Goal: Information Seeking & Learning: Find contact information

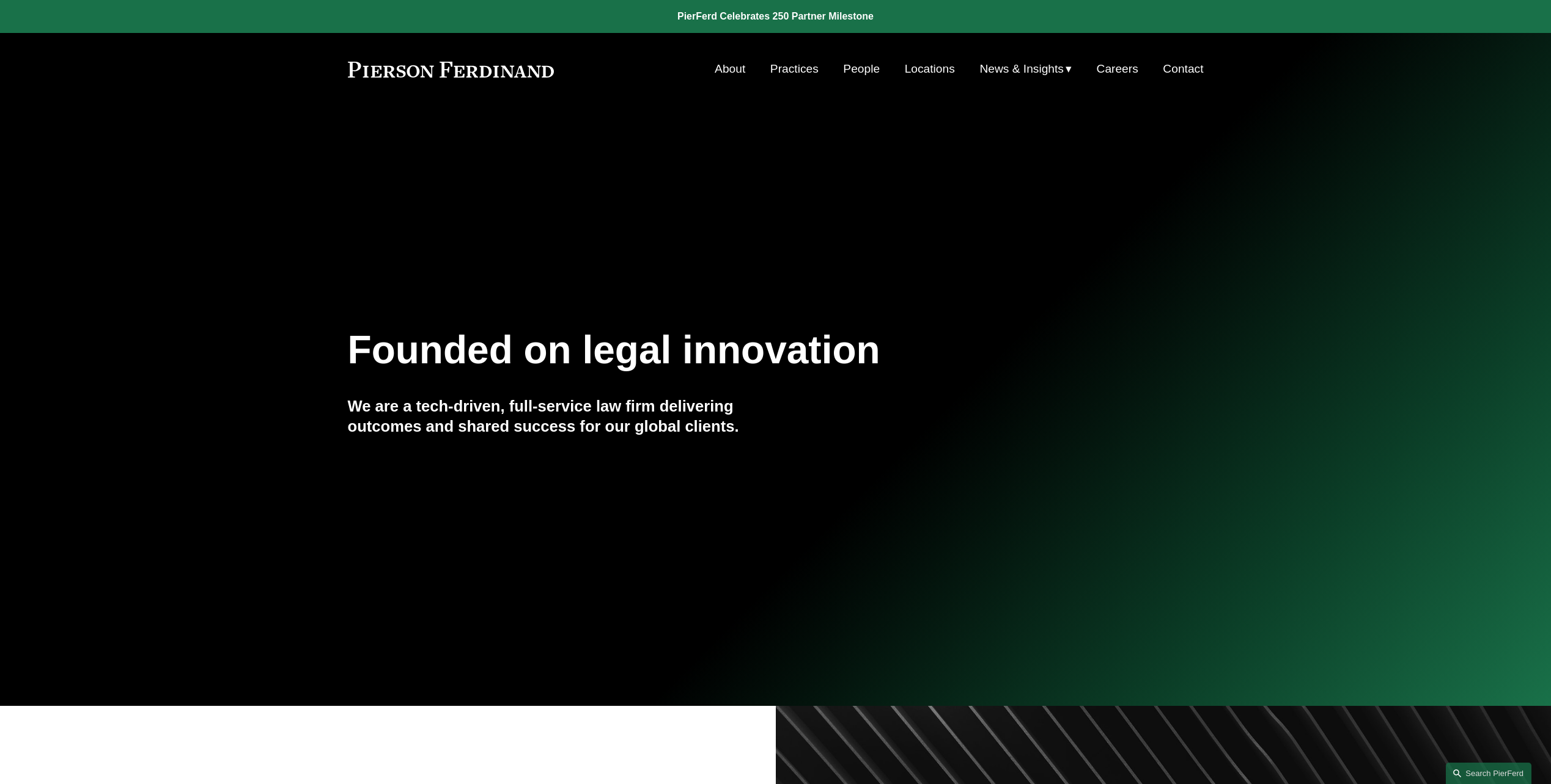
click at [849, 55] on div "Skip to Content About Practices People Locations" at bounding box center [775, 69] width 1551 height 72
drag, startPoint x: 849, startPoint y: 55, endPoint x: 815, endPoint y: 108, distance: 63.0
click at [815, 108] on div at bounding box center [775, 353] width 1551 height 706
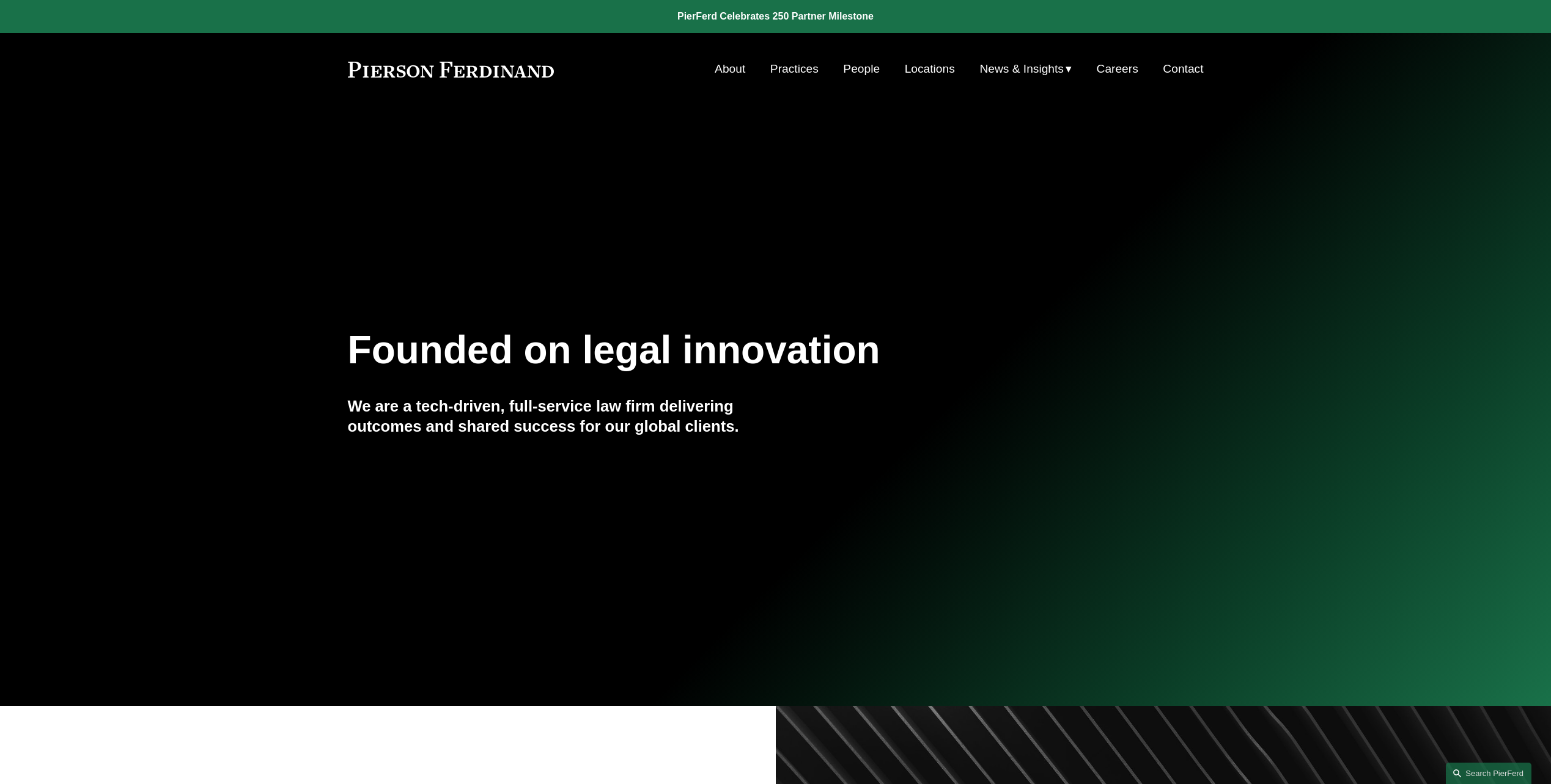
click at [848, 71] on link "People" at bounding box center [861, 69] width 37 height 23
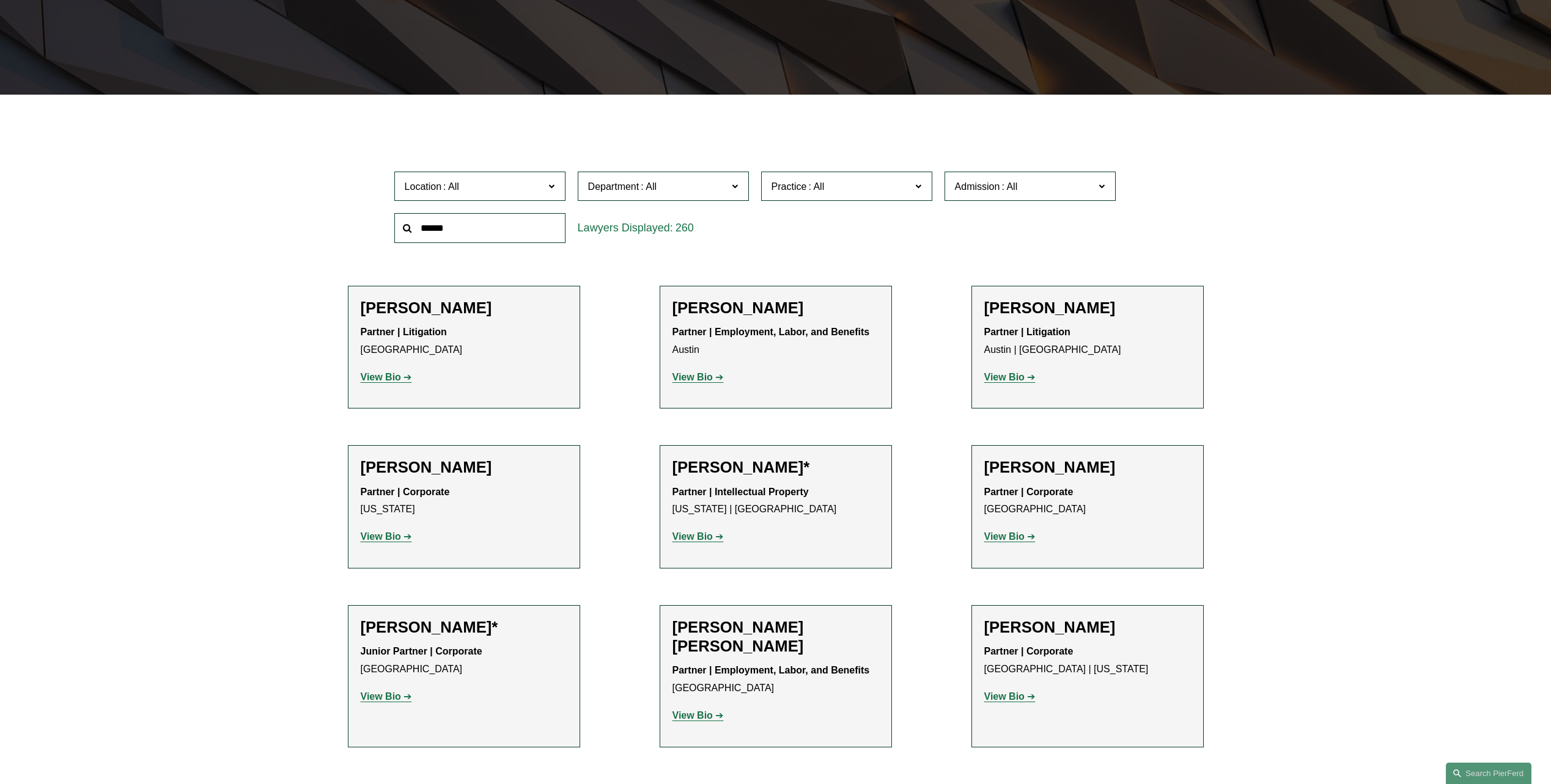
scroll to position [122, 0]
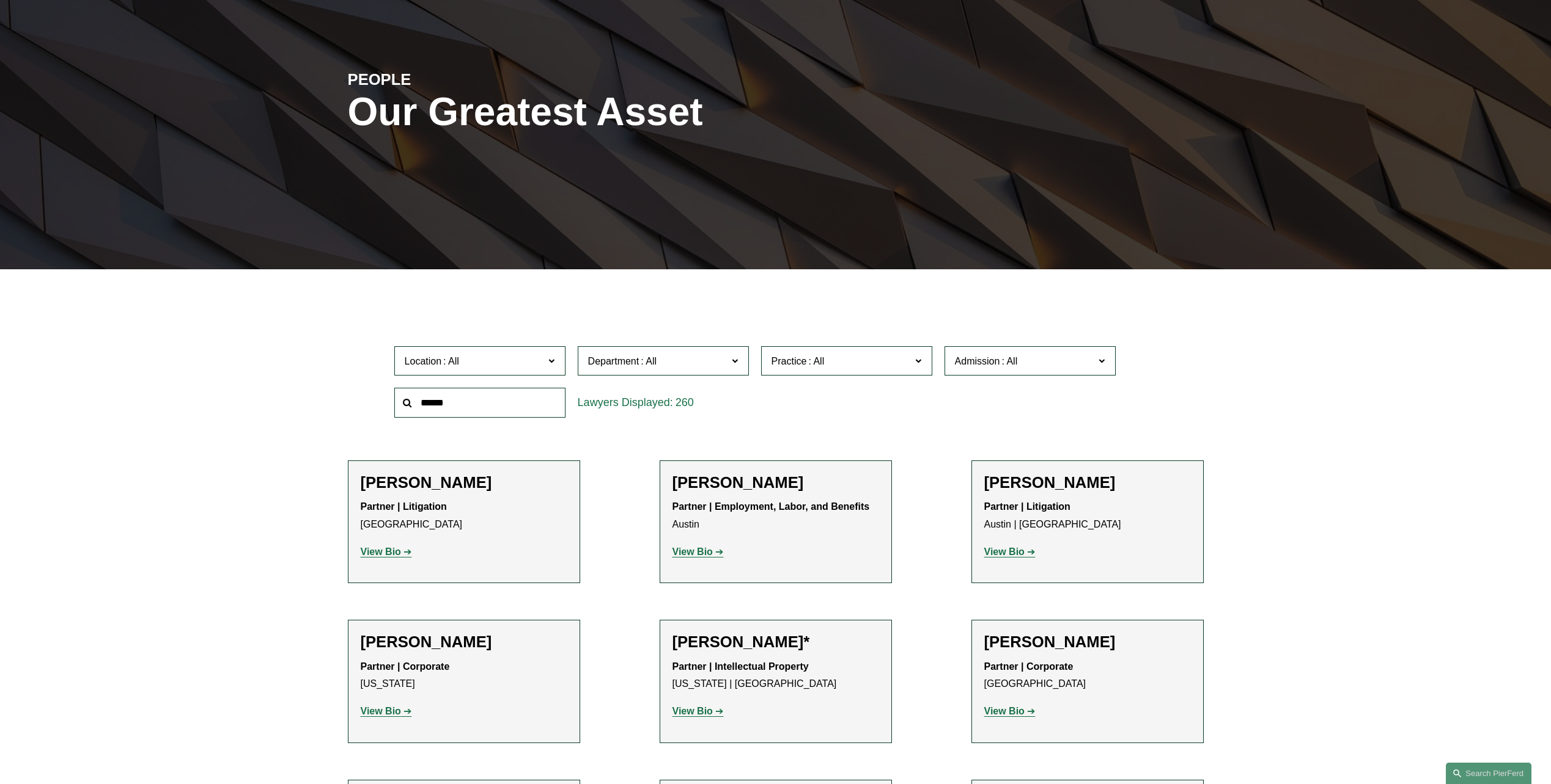
click at [602, 358] on span "Department" at bounding box center [614, 361] width 51 height 10
click at [0, 0] on link "Employment, Labor, and Benefits" at bounding box center [0, 0] width 0 height 0
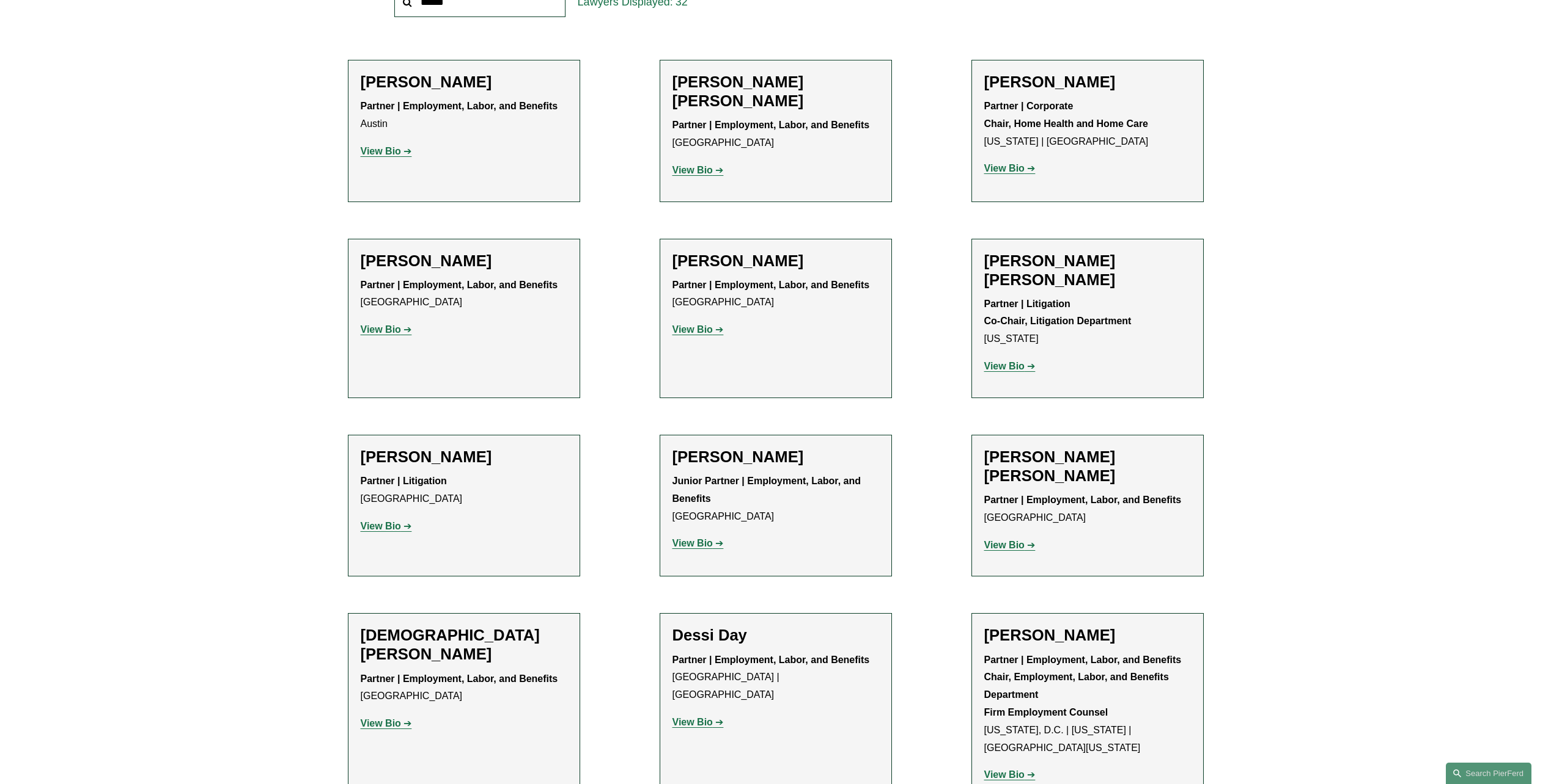
scroll to position [457, 0]
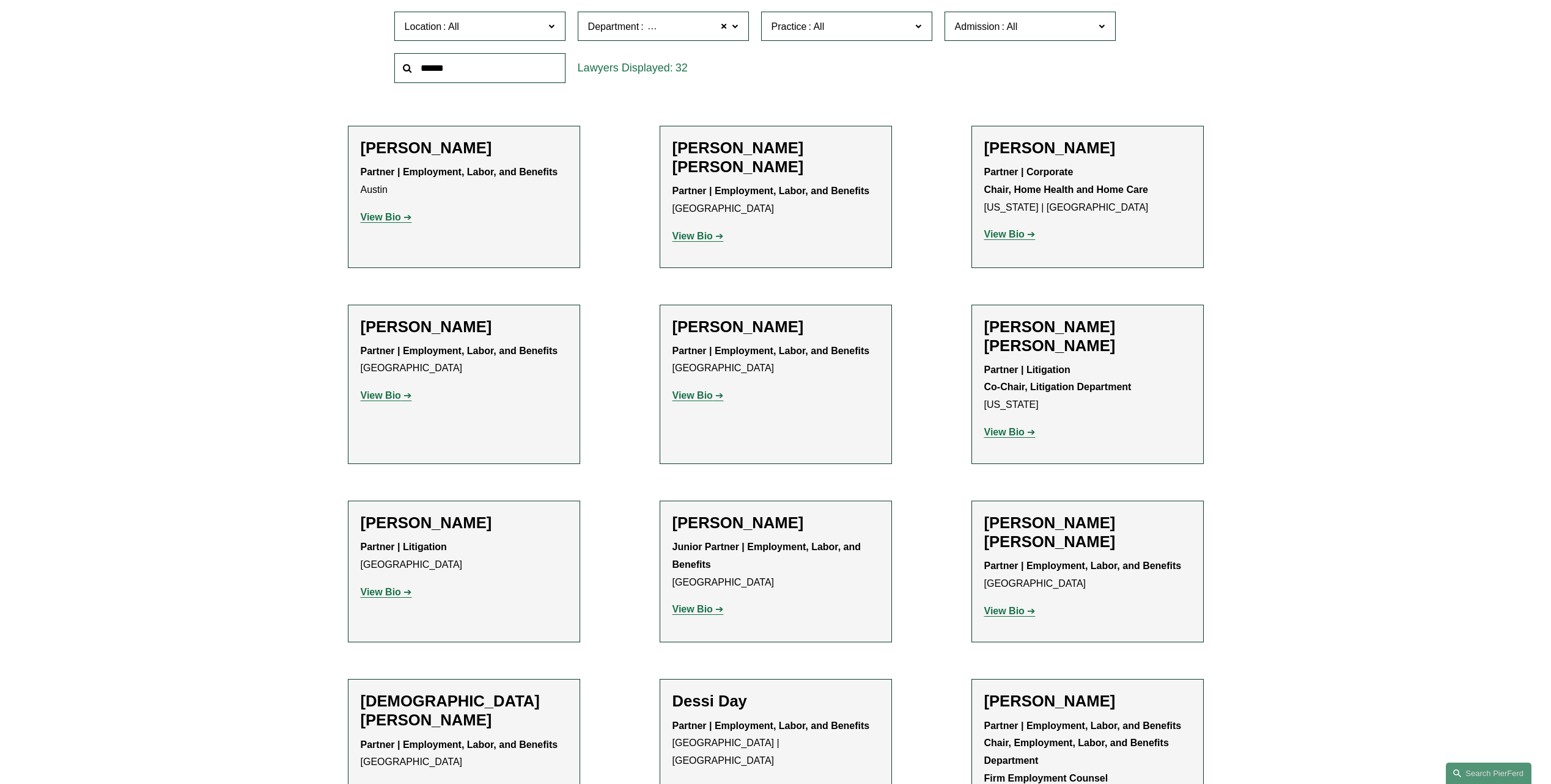
drag, startPoint x: 280, startPoint y: 442, endPoint x: 222, endPoint y: 401, distance: 71.0
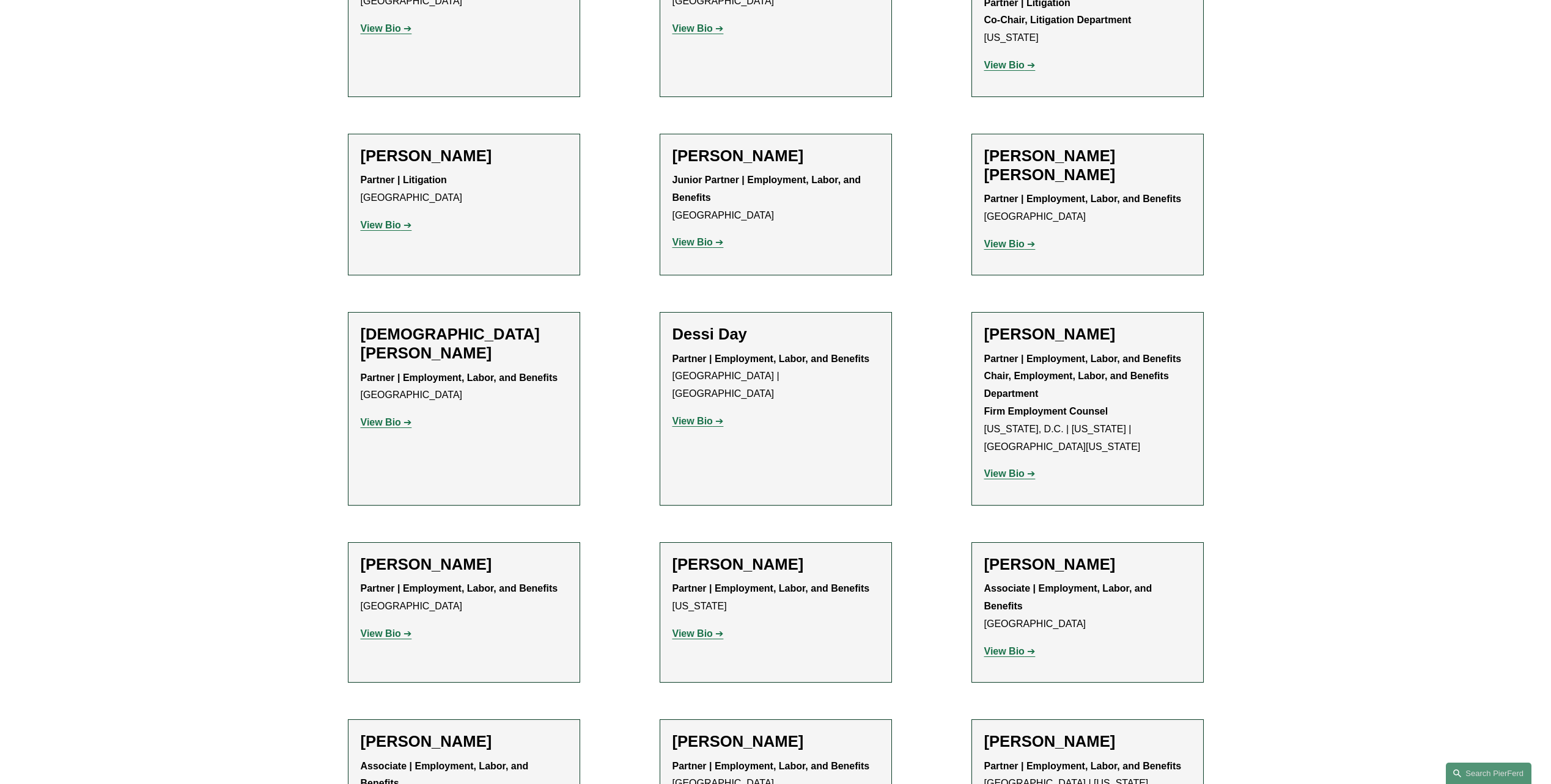
scroll to position [823, 0]
click at [374, 217] on p "View Bio" at bounding box center [464, 226] width 206 height 18
click at [376, 221] on strong "View Bio" at bounding box center [381, 226] width 41 height 10
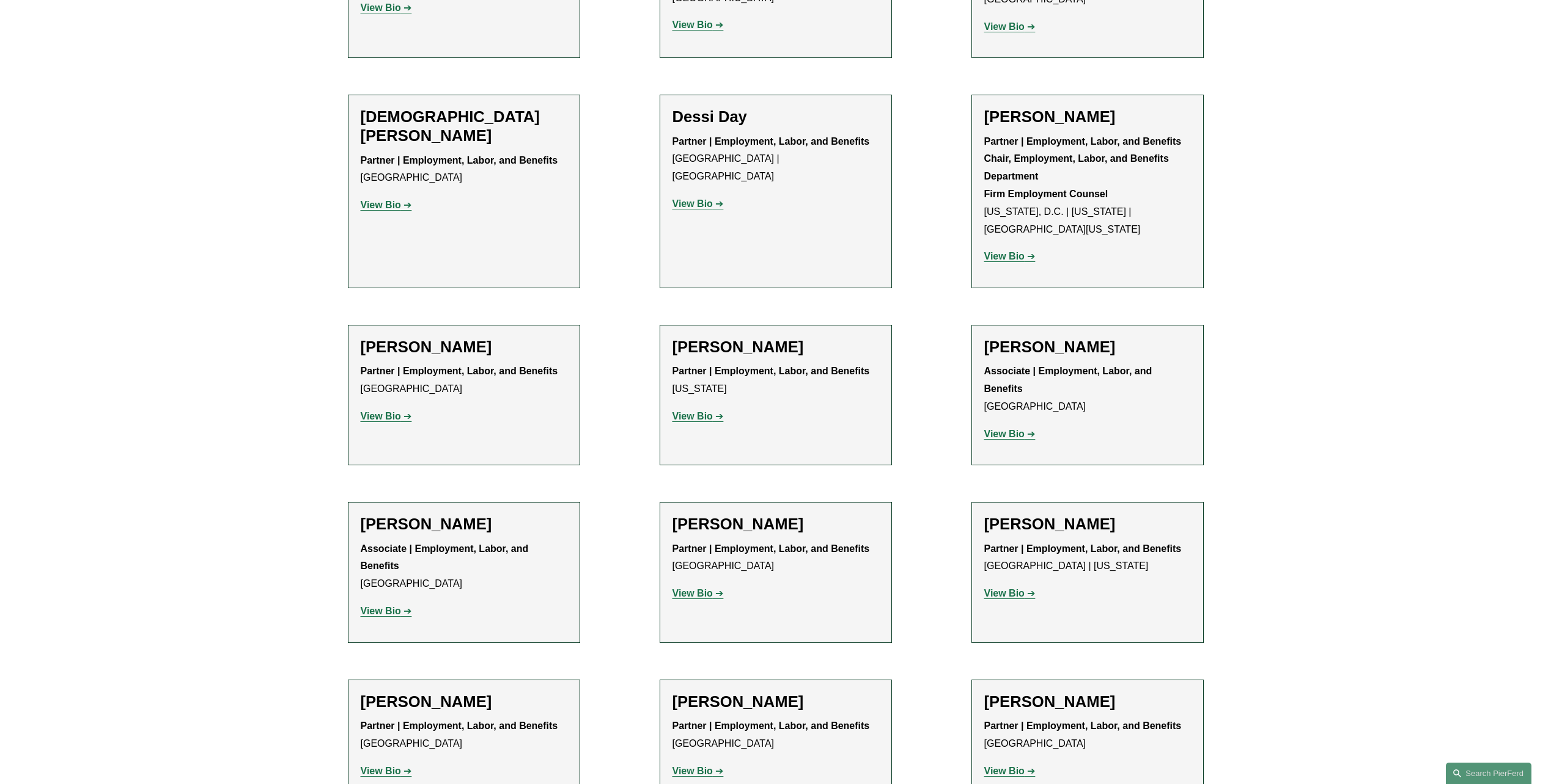
scroll to position [1067, 0]
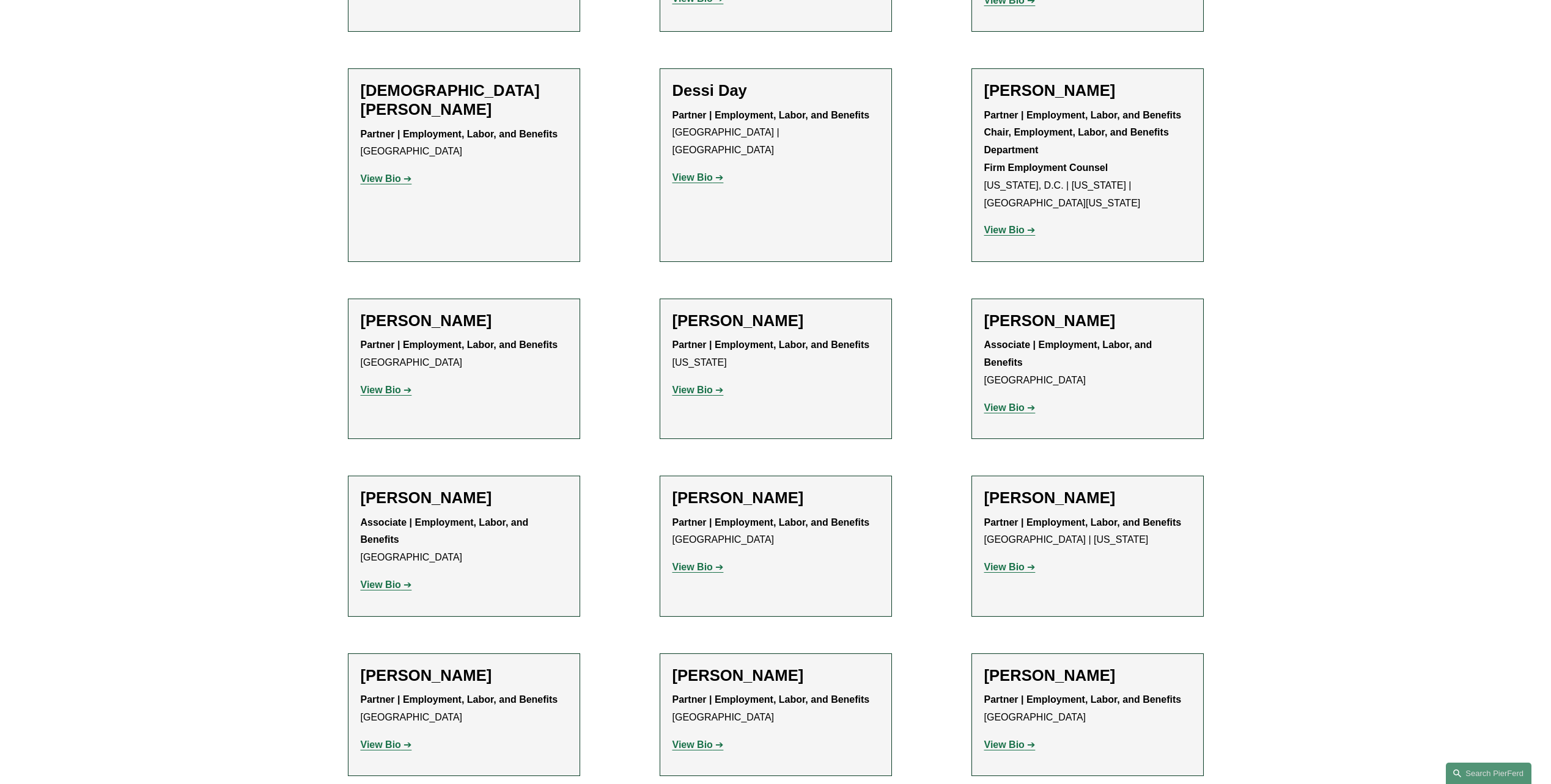
click at [396, 489] on h2 "Afroditi Griva" at bounding box center [464, 498] width 206 height 19
click at [386, 577] on p "View Bio" at bounding box center [464, 585] width 206 height 18
click at [168, 404] on div "Filter Location All Atlanta Austin Boston Charlotte Chicago Cincinnati Clevelan…" at bounding box center [775, 428] width 1551 height 2173
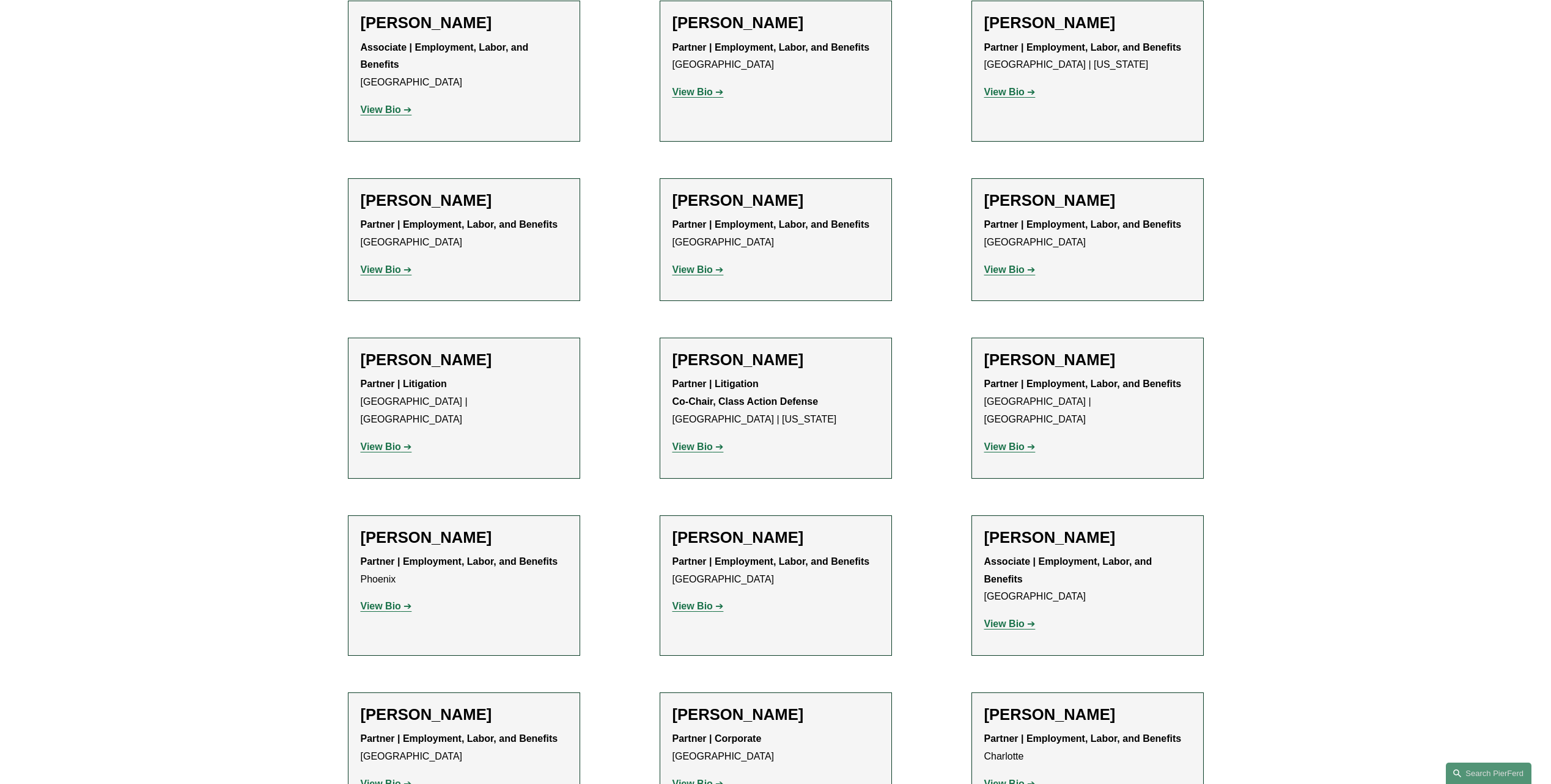
scroll to position [1617, 0]
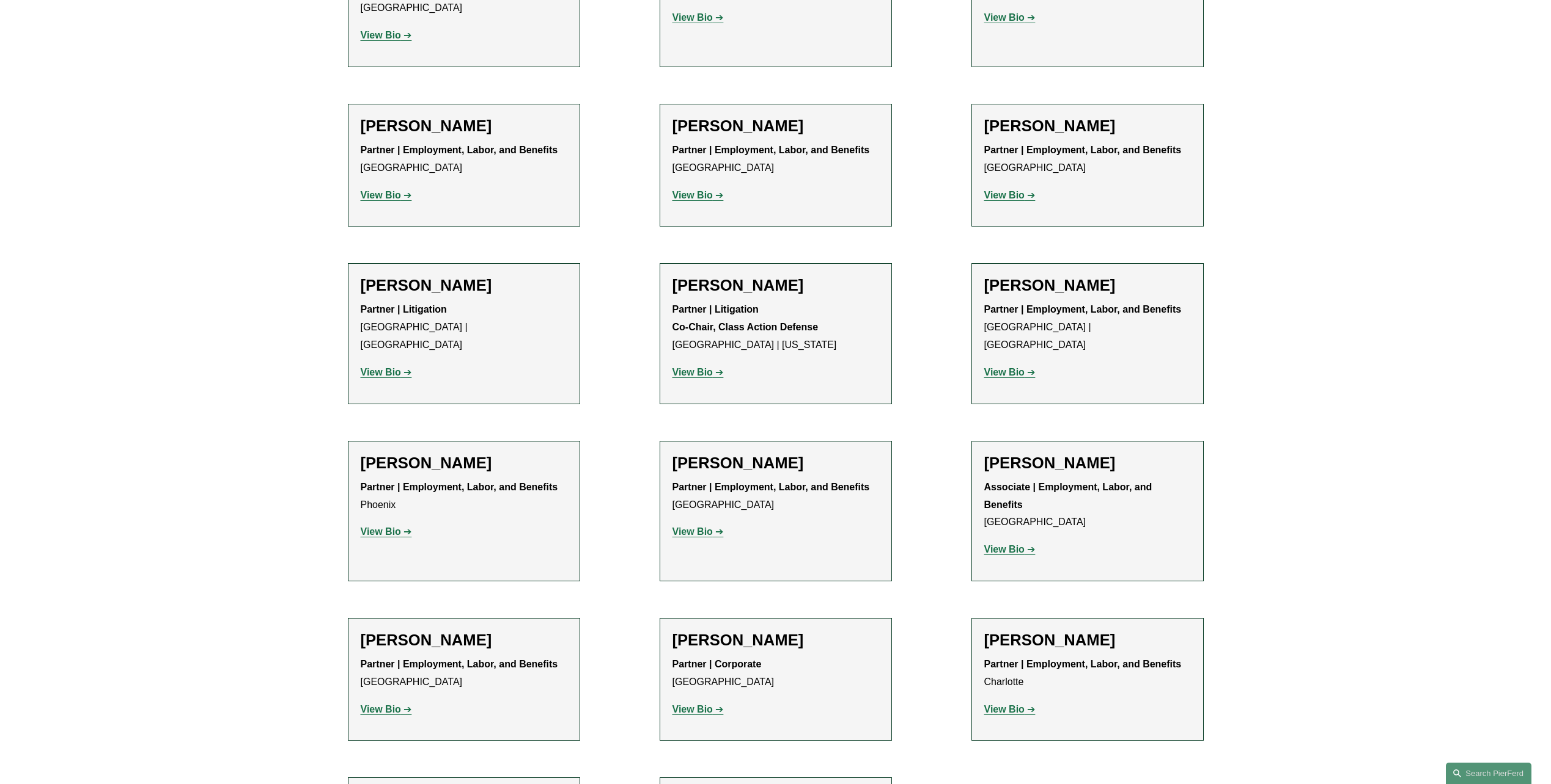
click at [705, 367] on strong "View Bio" at bounding box center [693, 372] width 41 height 10
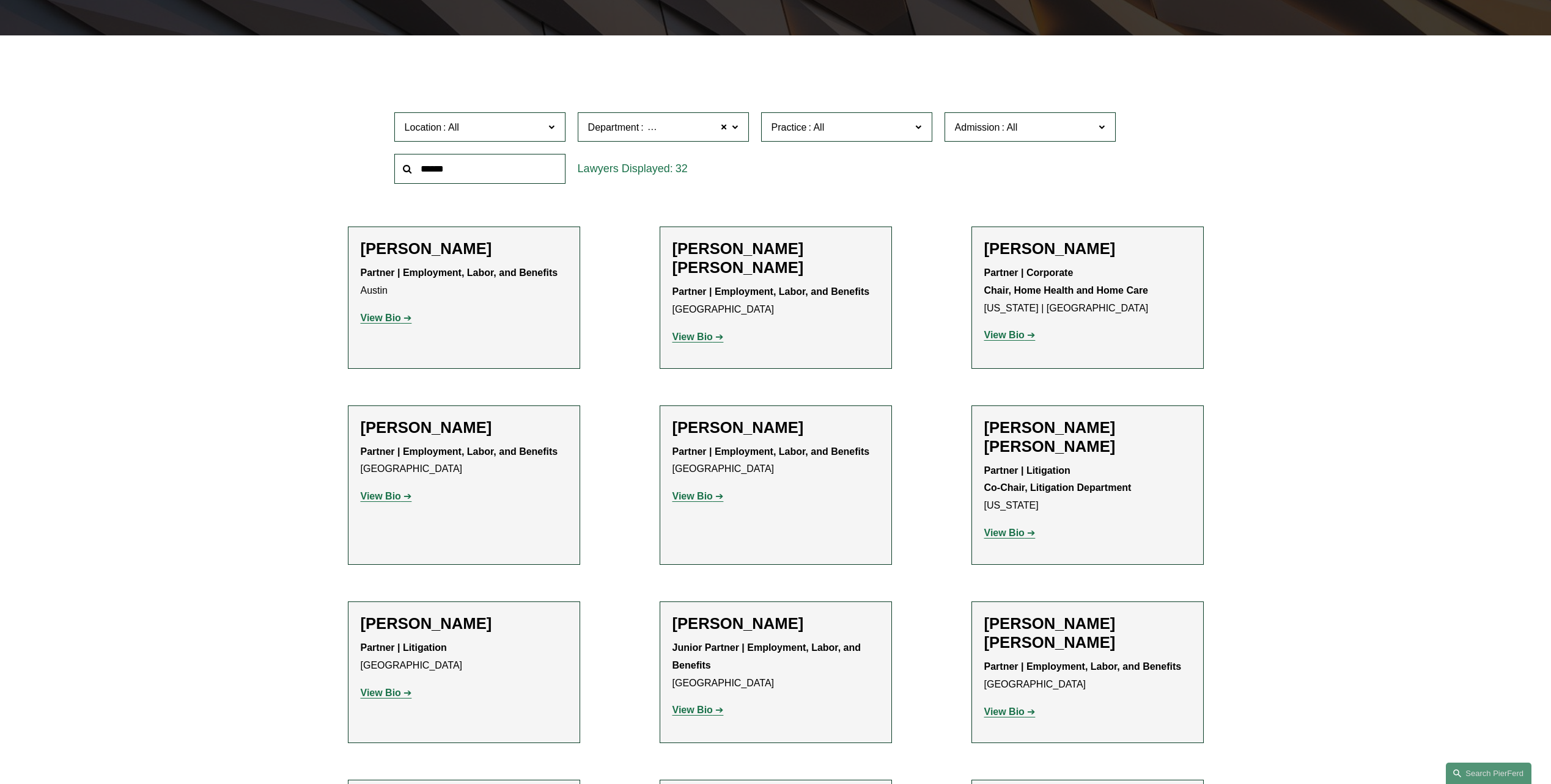
scroll to position [51, 0]
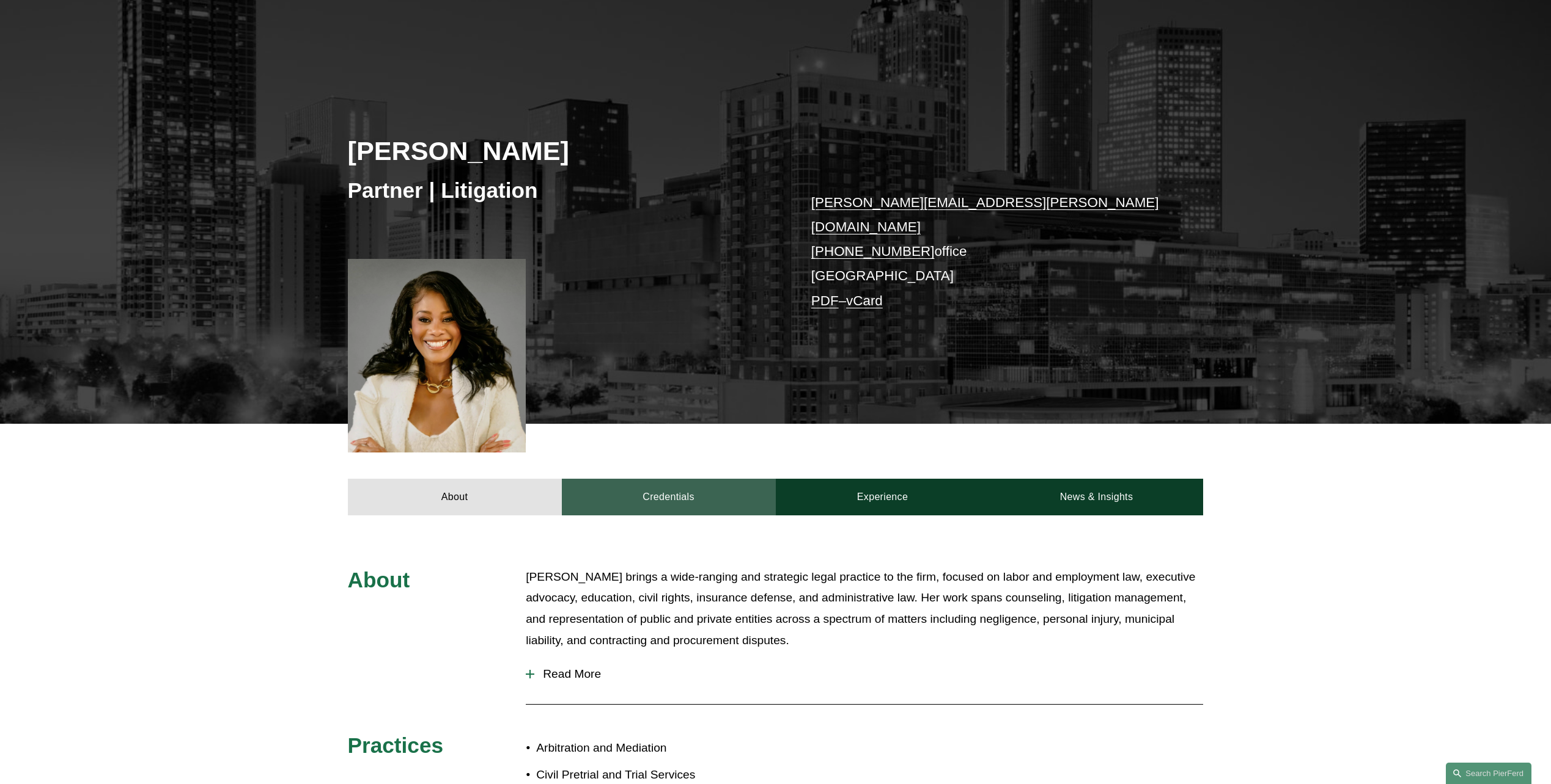
scroll to position [77, 0]
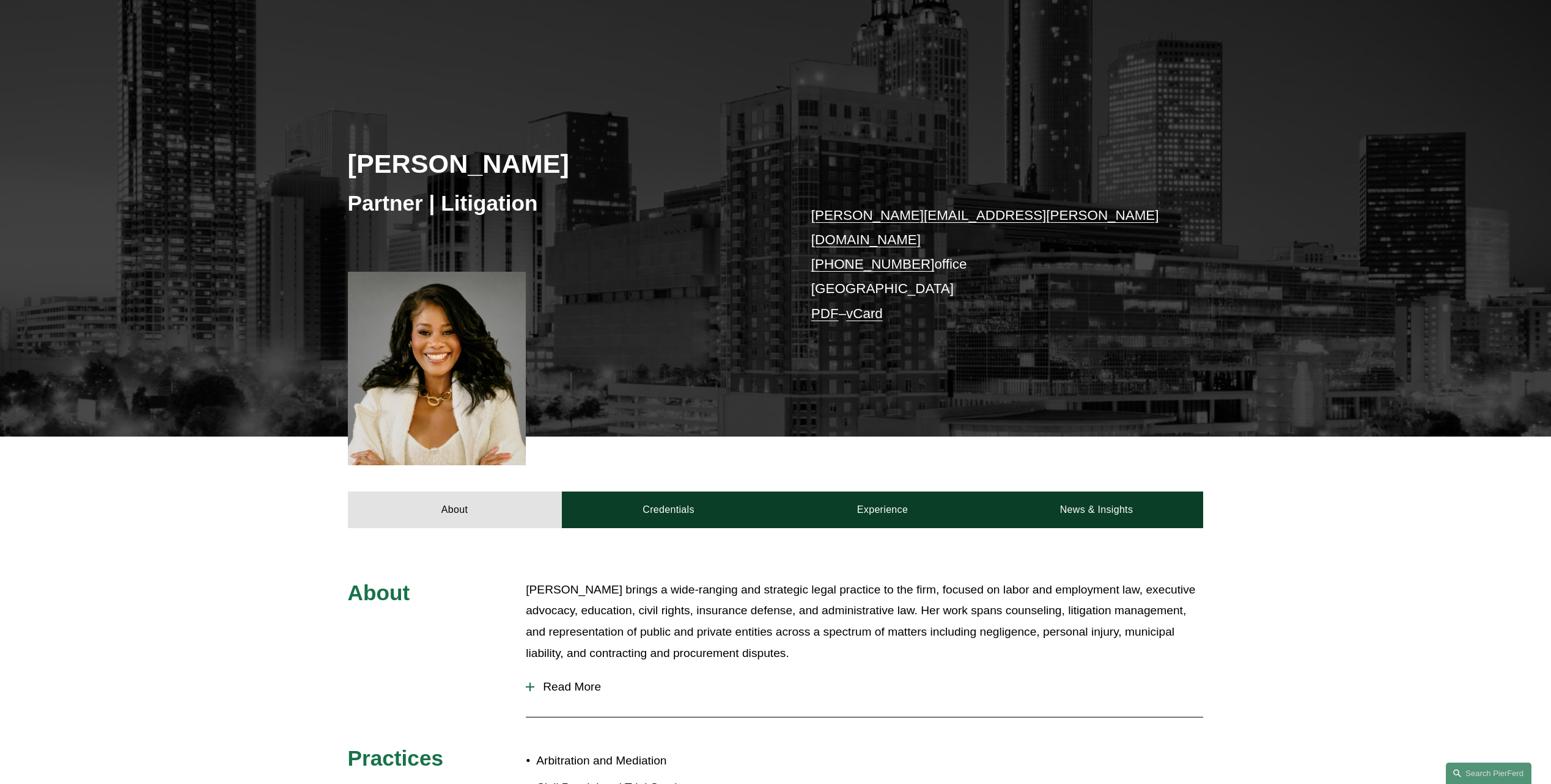
click at [624, 566] on div "About [PERSON_NAME] brings a wide-ranging and strategic legal practice to the f…" at bounding box center [775, 754] width 1551 height 451
click at [656, 593] on p "[PERSON_NAME] brings a wide-ranging and strategic legal practice to the firm, f…" at bounding box center [864, 621] width 677 height 84
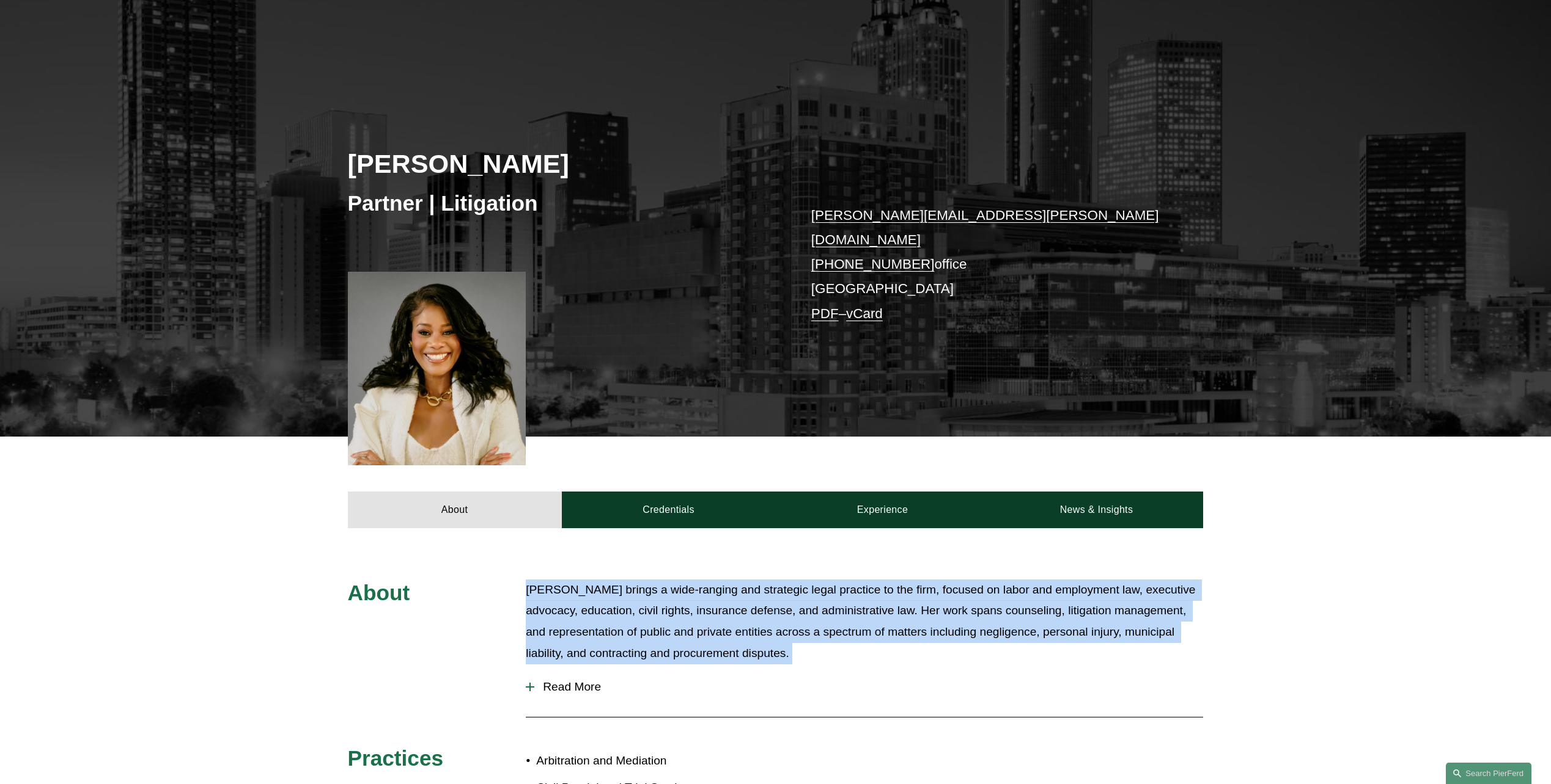
click at [656, 593] on p "[PERSON_NAME] brings a wide-ranging and strategic legal practice to the firm, f…" at bounding box center [864, 621] width 677 height 84
drag, startPoint x: 656, startPoint y: 593, endPoint x: 745, endPoint y: 622, distance: 93.6
click at [745, 622] on p "[PERSON_NAME] brings a wide-ranging and strategic legal practice to the firm, f…" at bounding box center [864, 621] width 677 height 84
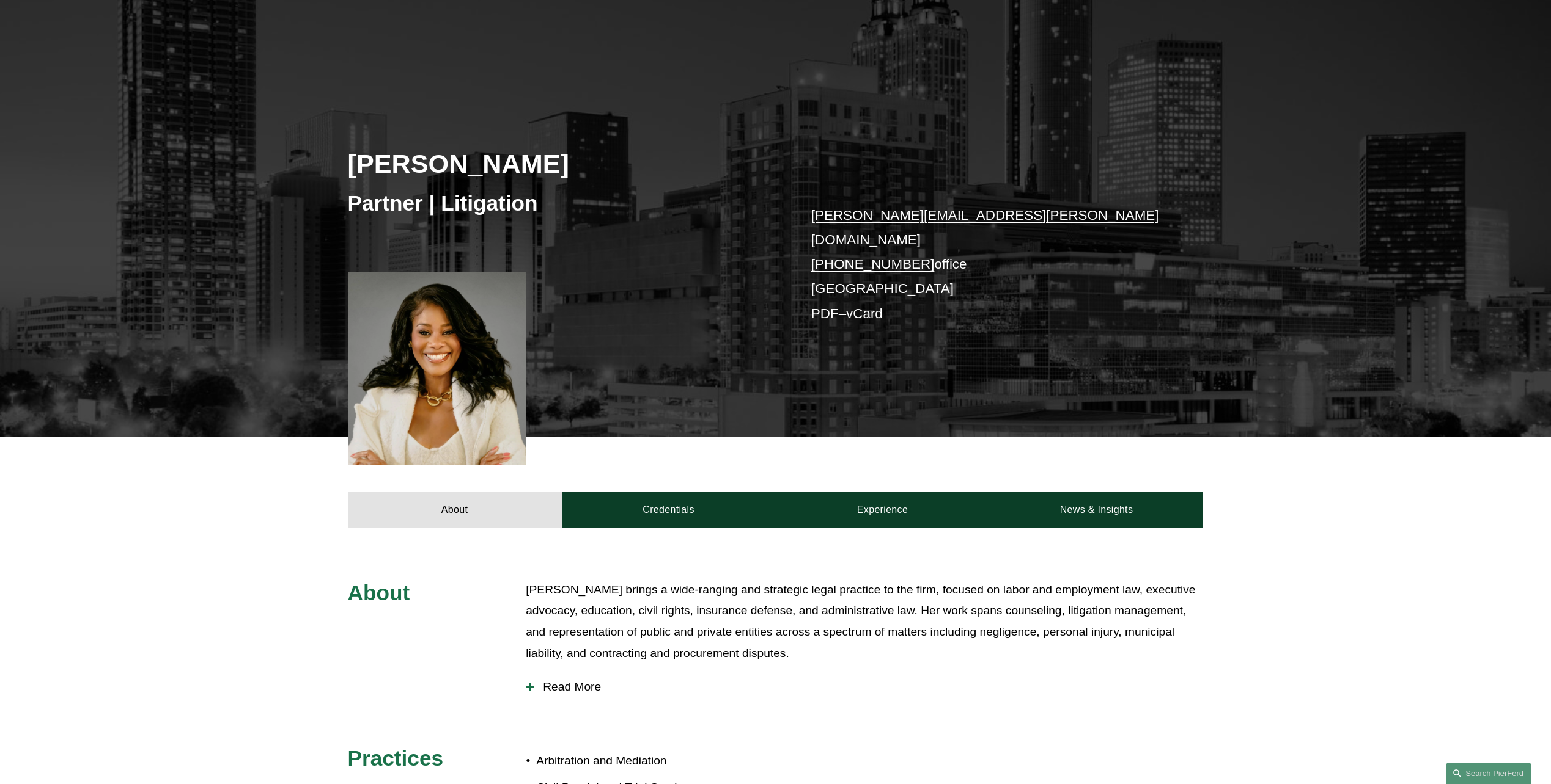
click at [756, 618] on p "[PERSON_NAME] brings a wide-ranging and strategic legal practice to the firm, f…" at bounding box center [864, 621] width 677 height 84
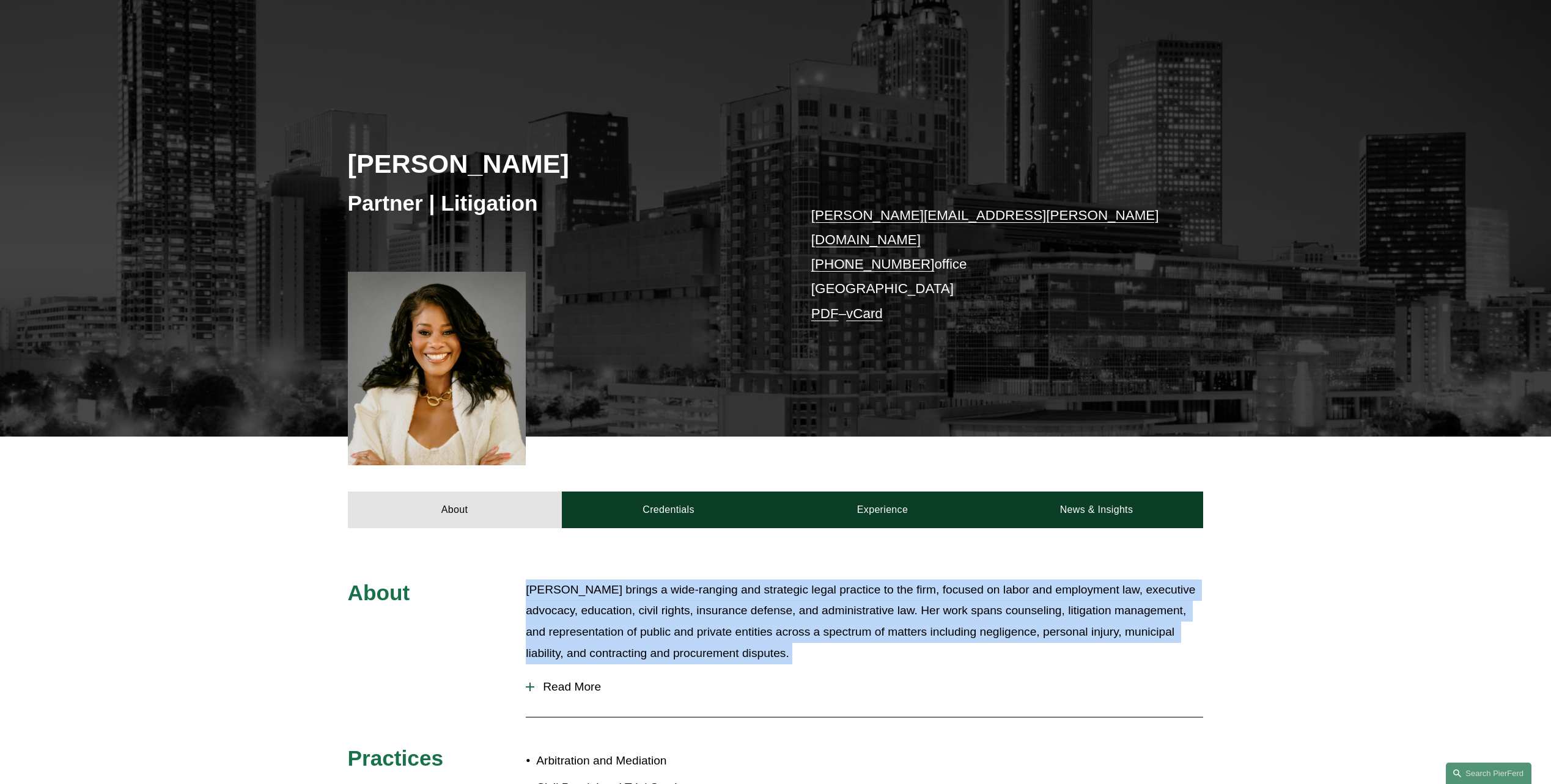
click at [756, 618] on p "[PERSON_NAME] brings a wide-ranging and strategic legal practice to the firm, f…" at bounding box center [864, 621] width 677 height 84
click at [678, 606] on p "[PERSON_NAME] brings a wide-ranging and strategic legal practice to the firm, f…" at bounding box center [864, 621] width 677 height 84
